Goal: Transaction & Acquisition: Purchase product/service

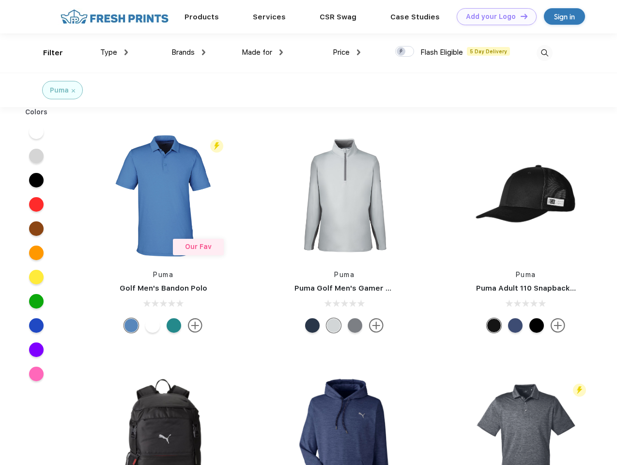
click at [493, 16] on link "Add your Logo Design Tool" at bounding box center [497, 16] width 80 height 17
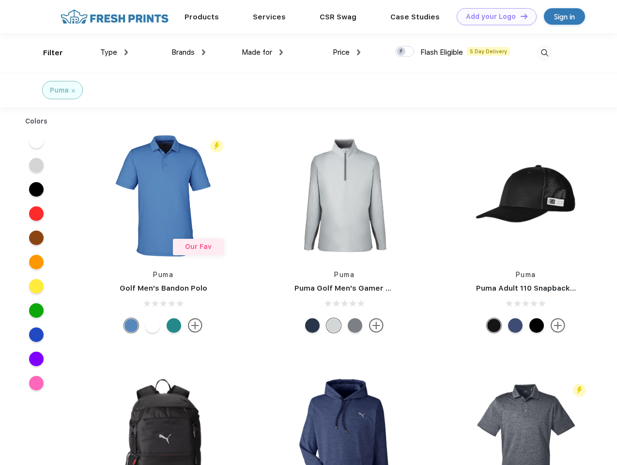
click at [0, 0] on div "Design Tool" at bounding box center [0, 0] width 0 height 0
click at [520, 16] on link "Add your Logo Design Tool" at bounding box center [497, 16] width 80 height 17
click at [47, 53] on div "Filter" at bounding box center [53, 52] width 20 height 11
click at [114, 52] on span "Type" at bounding box center [108, 52] width 17 height 9
click at [189, 52] on span "Brands" at bounding box center [183, 52] width 23 height 9
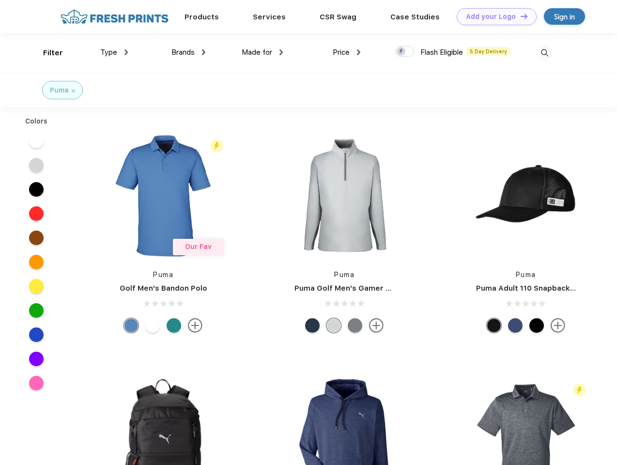
click at [263, 52] on span "Made for" at bounding box center [257, 52] width 31 height 9
click at [347, 52] on span "Price" at bounding box center [341, 52] width 17 height 9
click at [405, 52] on div at bounding box center [404, 51] width 19 height 11
click at [402, 52] on input "checkbox" at bounding box center [398, 49] width 6 height 6
click at [545, 53] on img at bounding box center [545, 53] width 16 height 16
